Goal: Task Accomplishment & Management: Use online tool/utility

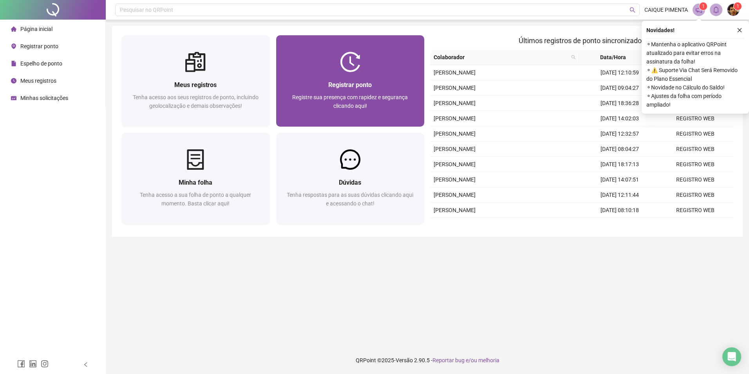
click at [347, 67] on img at bounding box center [350, 62] width 20 height 20
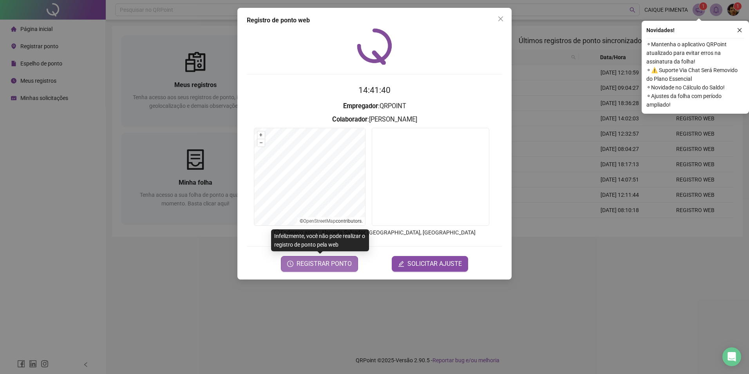
click at [333, 258] on button "REGISTRAR PONTO" at bounding box center [319, 264] width 77 height 16
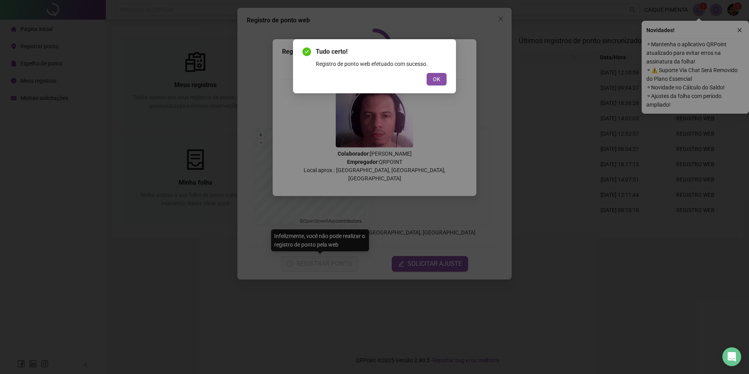
drag, startPoint x: 435, startPoint y: 78, endPoint x: 472, endPoint y: 56, distance: 43.2
click at [435, 78] on span "OK" at bounding box center [436, 79] width 7 height 9
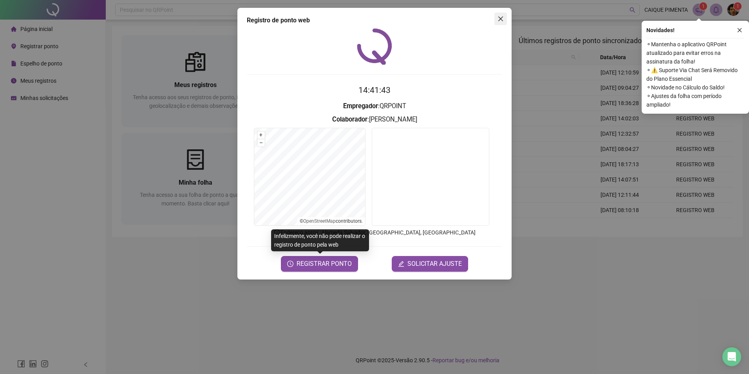
click at [501, 19] on icon "close" at bounding box center [500, 18] width 5 height 5
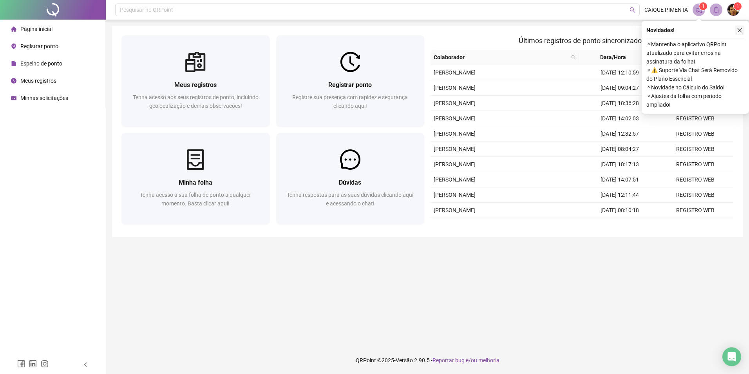
click at [738, 28] on icon "close" at bounding box center [739, 29] width 5 height 5
drag, startPoint x: 740, startPoint y: 28, endPoint x: 684, endPoint y: 43, distance: 57.5
click at [740, 28] on icon "close" at bounding box center [739, 29] width 5 height 5
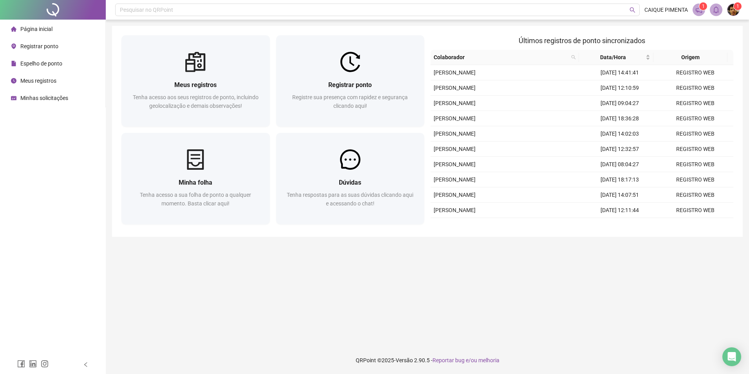
click at [449, 278] on main "Meus registros Tenha acesso aos seus registros de ponto, incluindo geolocalizaç…" at bounding box center [427, 183] width 631 height 314
click at [521, 281] on main "Meus registros Tenha acesso aos seus registros de ponto, incluindo geolocalizaç…" at bounding box center [427, 183] width 631 height 314
